Goal: Transaction & Acquisition: Purchase product/service

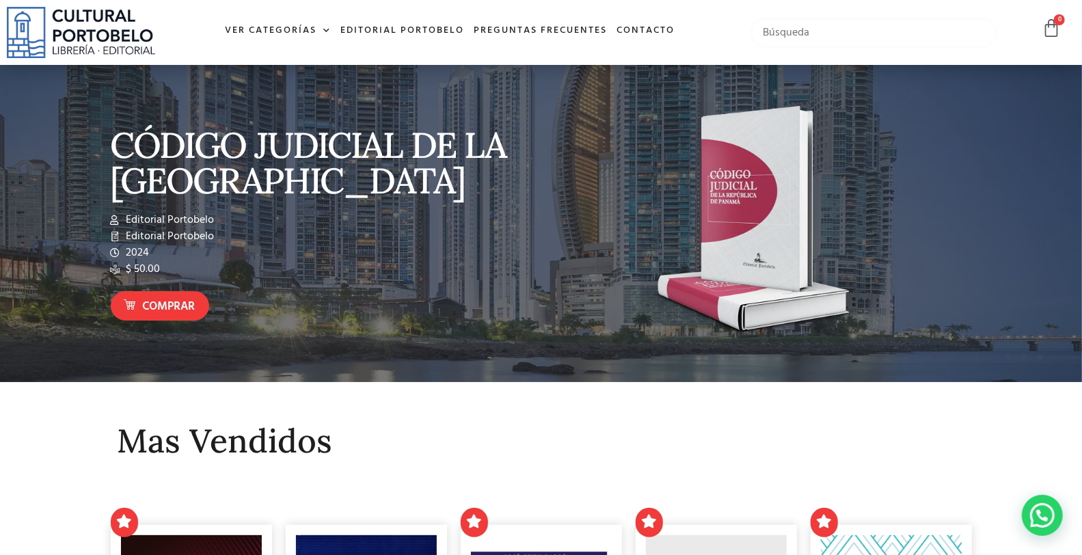
click at [836, 32] on input "text" at bounding box center [873, 32] width 245 height 29
type input "accidentes"
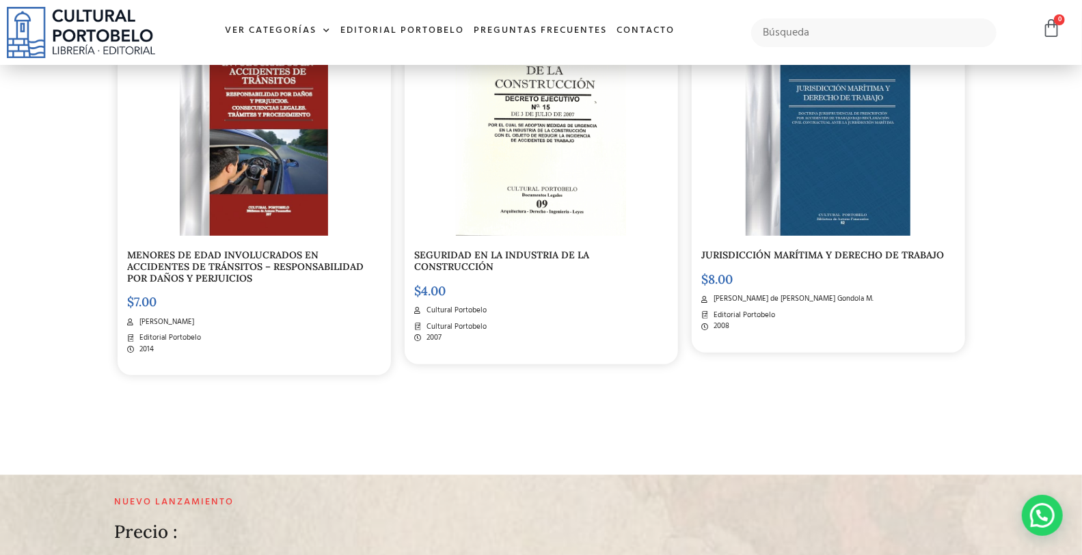
scroll to position [354, 0]
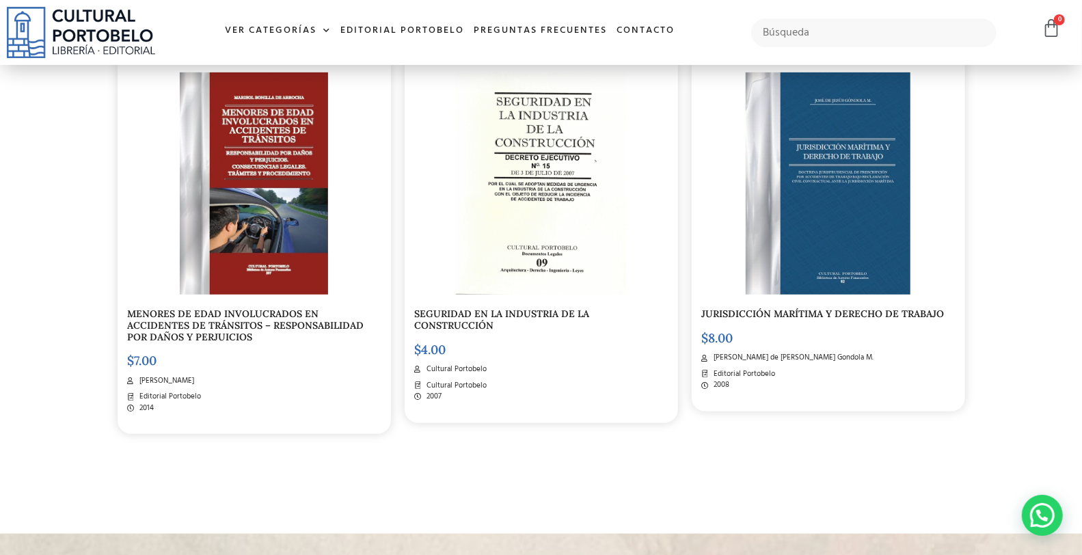
click at [237, 150] on img at bounding box center [254, 183] width 148 height 222
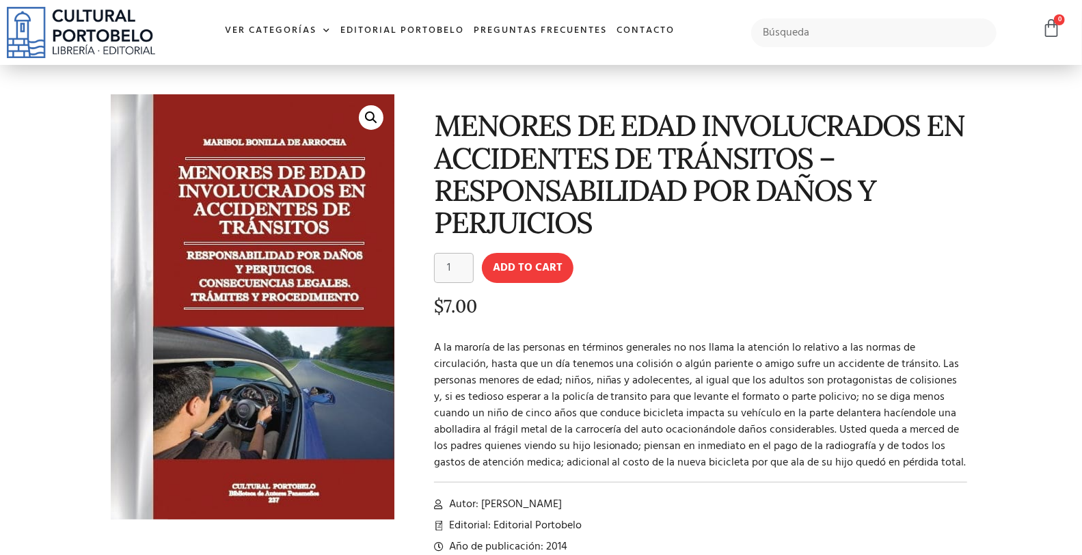
scroll to position [51, 0]
